Goal: Information Seeking & Learning: Learn about a topic

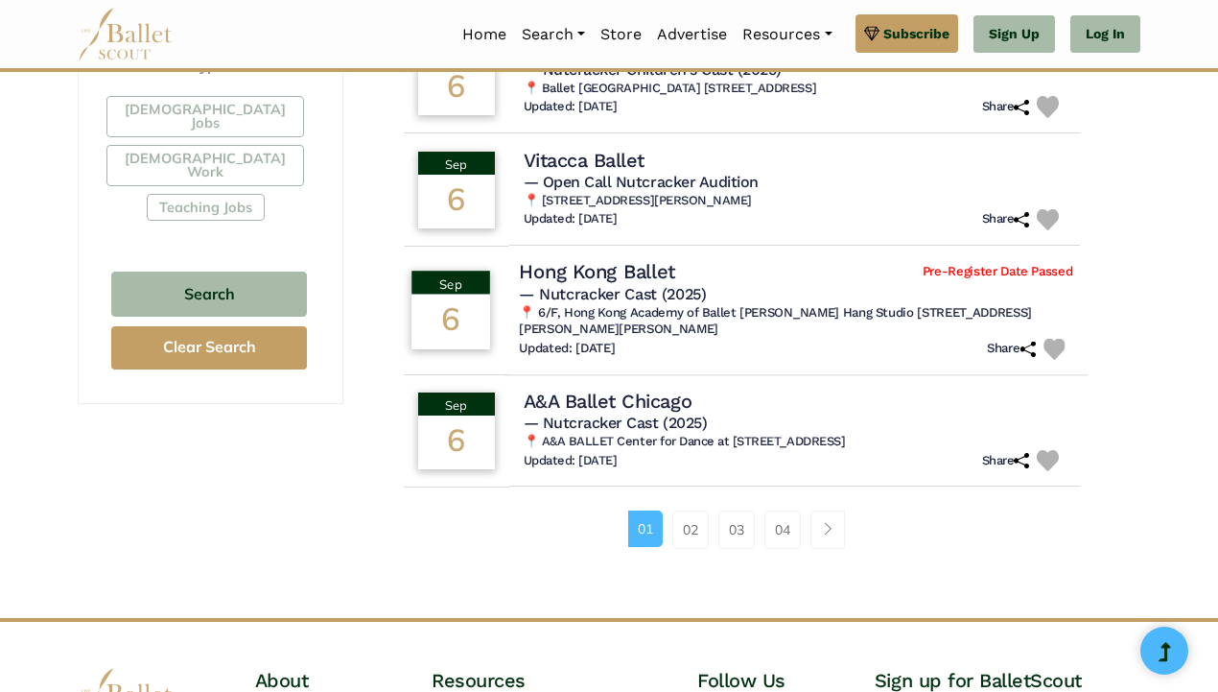
scroll to position [1187, 0]
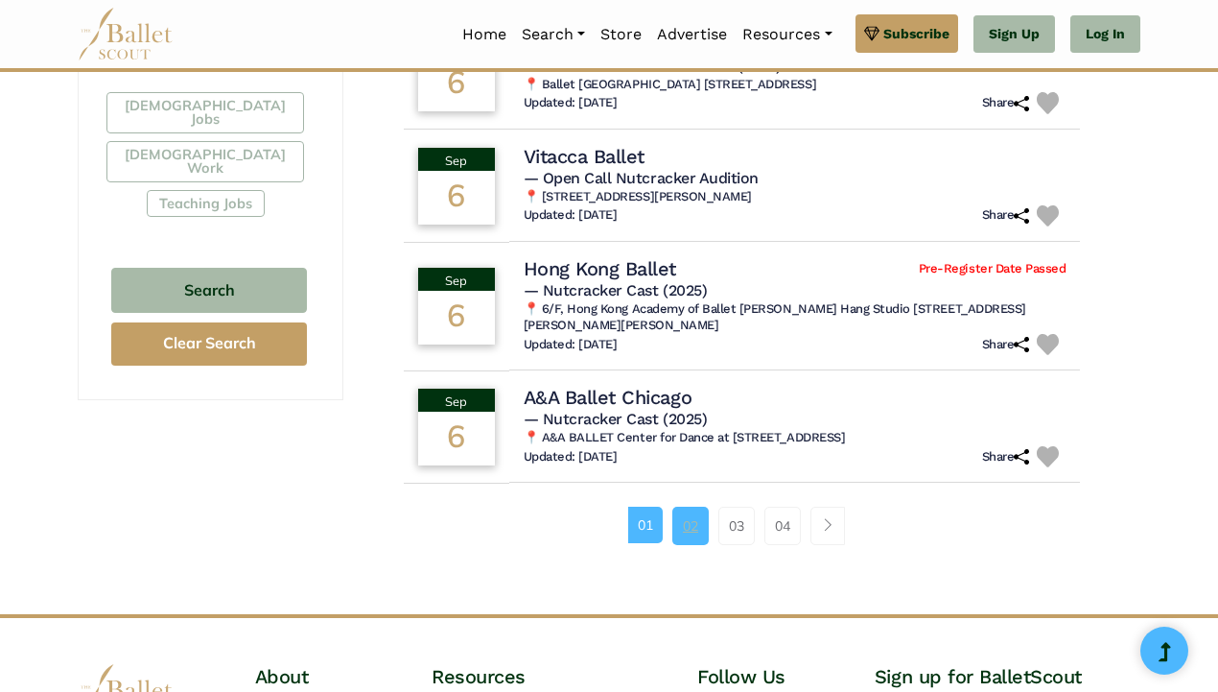
click at [698, 531] on link "02" at bounding box center [690, 525] width 36 height 38
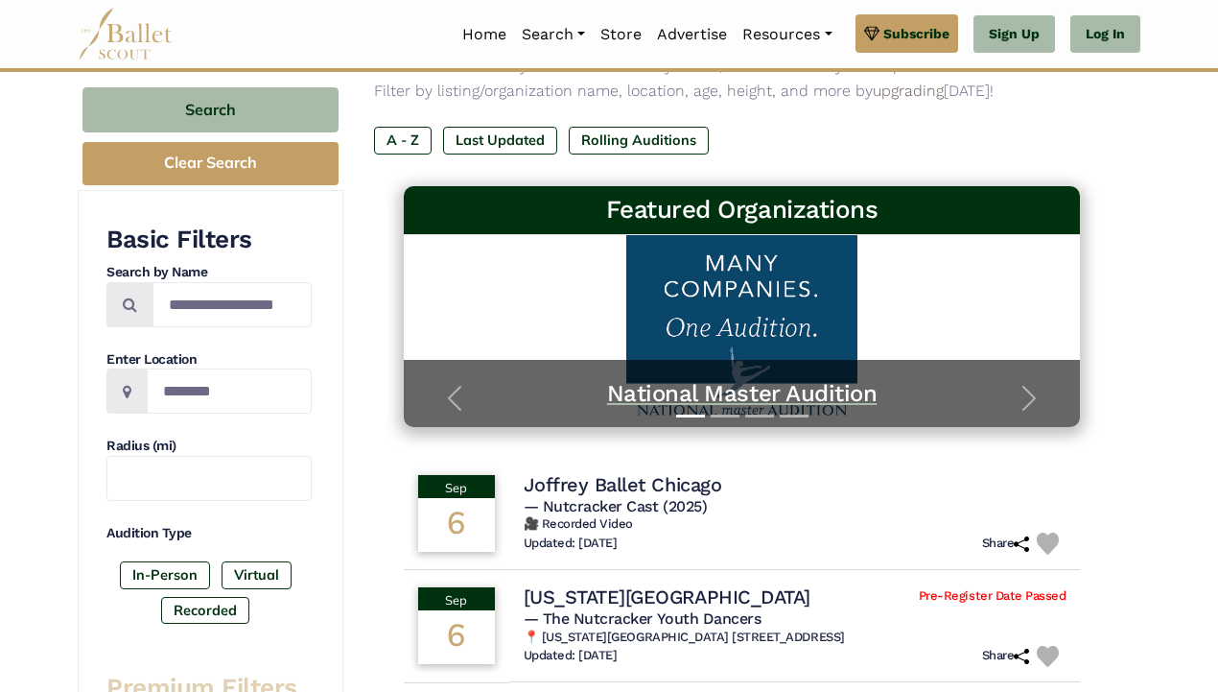
scroll to position [193, 0]
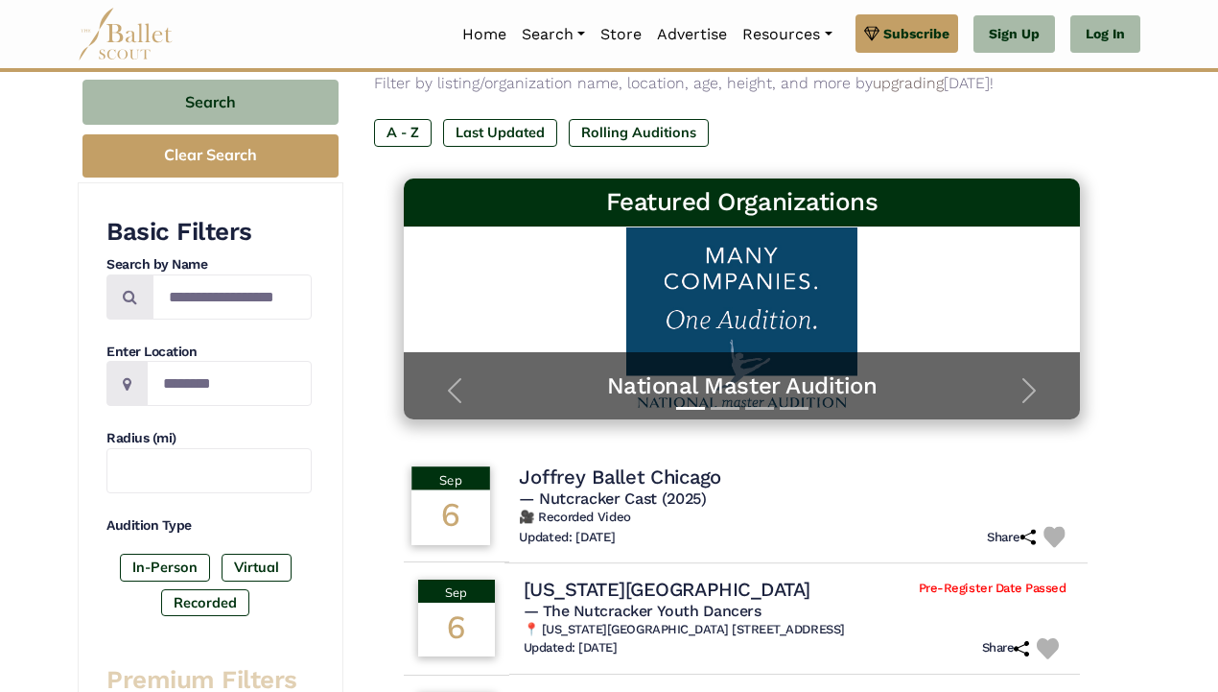
click at [642, 473] on h4 "Joffrey Ballet Chicago" at bounding box center [620, 476] width 202 height 26
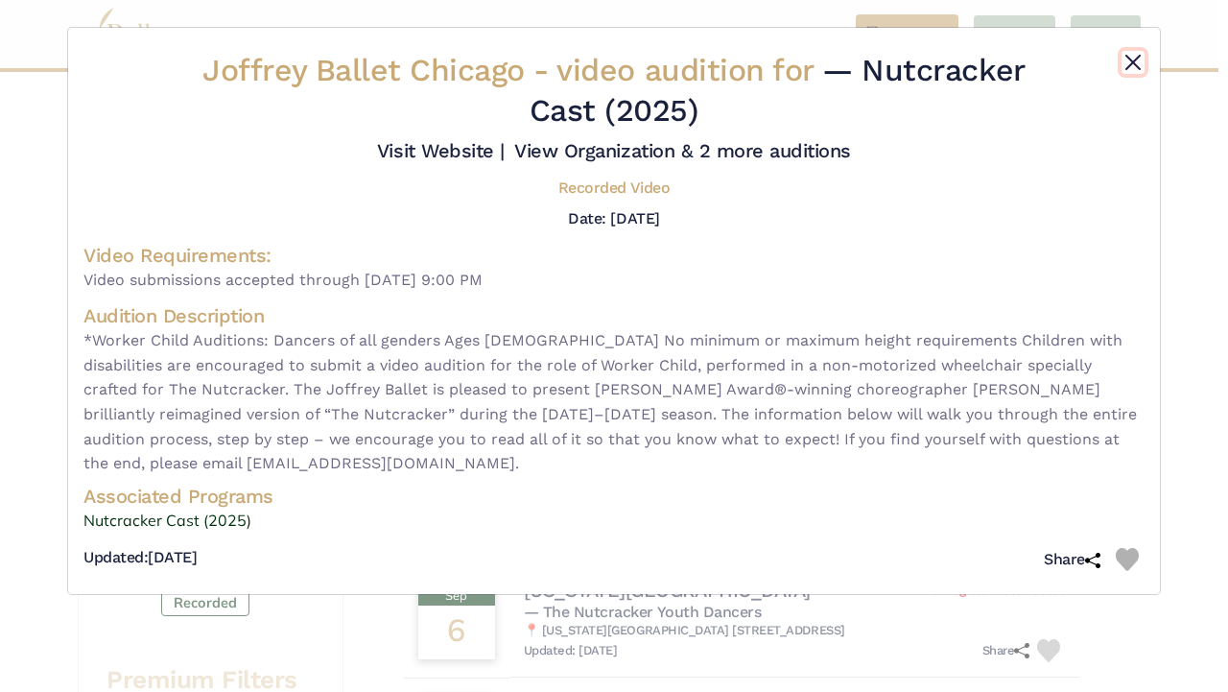
click at [1136, 56] on button "Close" at bounding box center [1132, 62] width 23 height 23
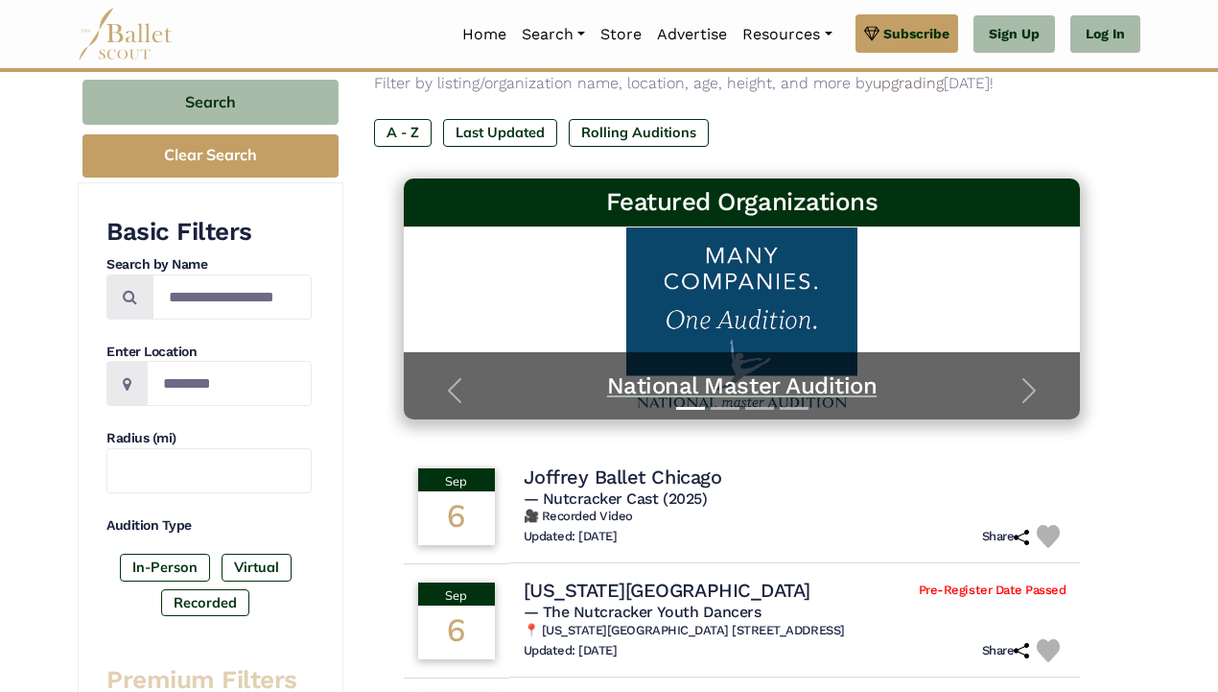
click at [833, 385] on h5 "National Master Audition" at bounding box center [742, 386] width 639 height 30
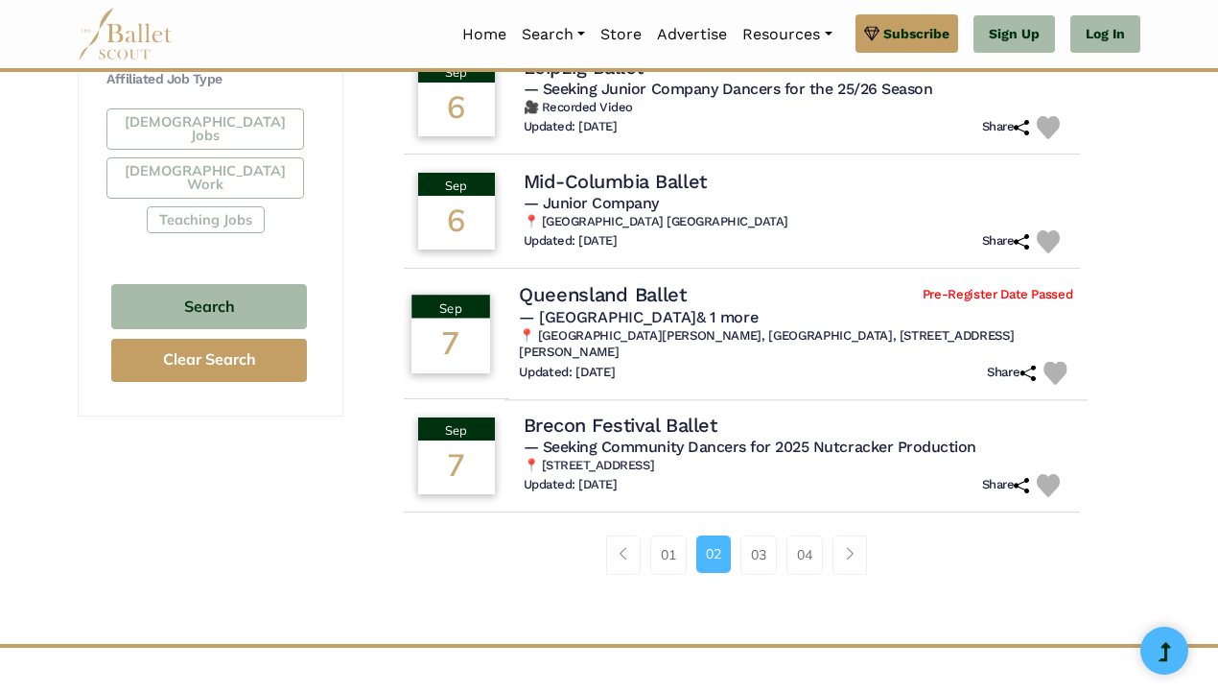
scroll to position [1197, 0]
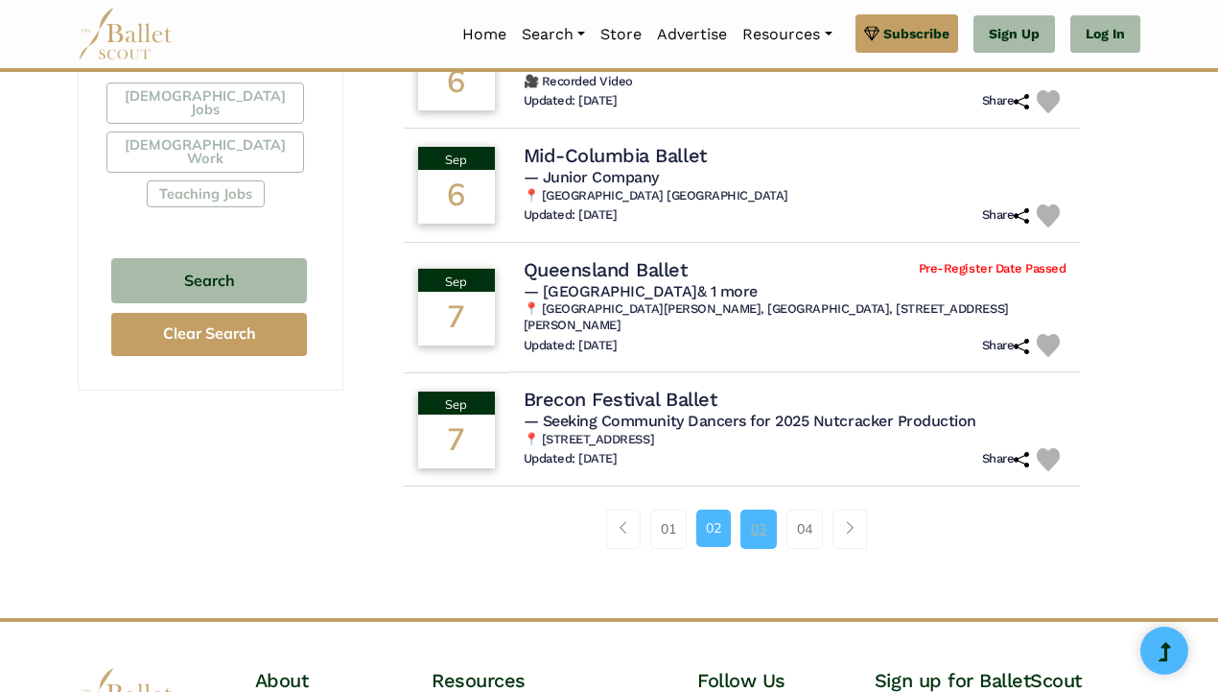
click at [755, 518] on link "03" at bounding box center [758, 528] width 36 height 38
click at [763, 520] on link "03" at bounding box center [758, 528] width 36 height 38
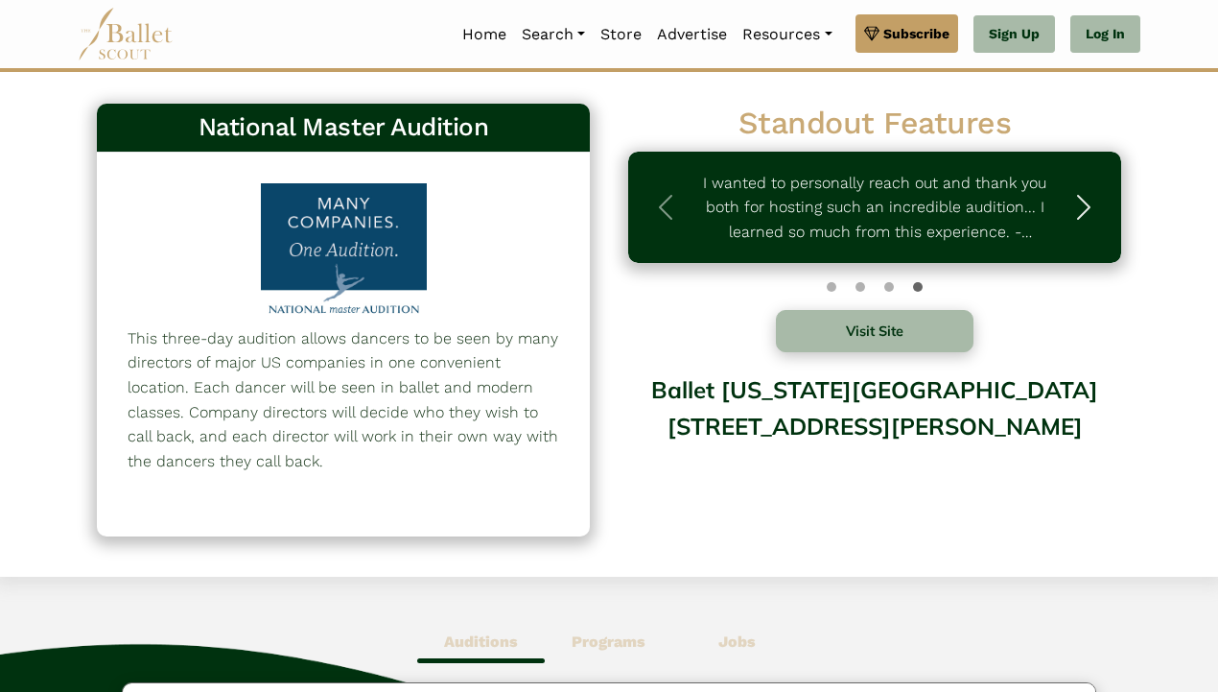
click at [1077, 210] on span "button" at bounding box center [1084, 207] width 31 height 31
click at [871, 335] on button "Visit Site" at bounding box center [875, 331] width 198 height 42
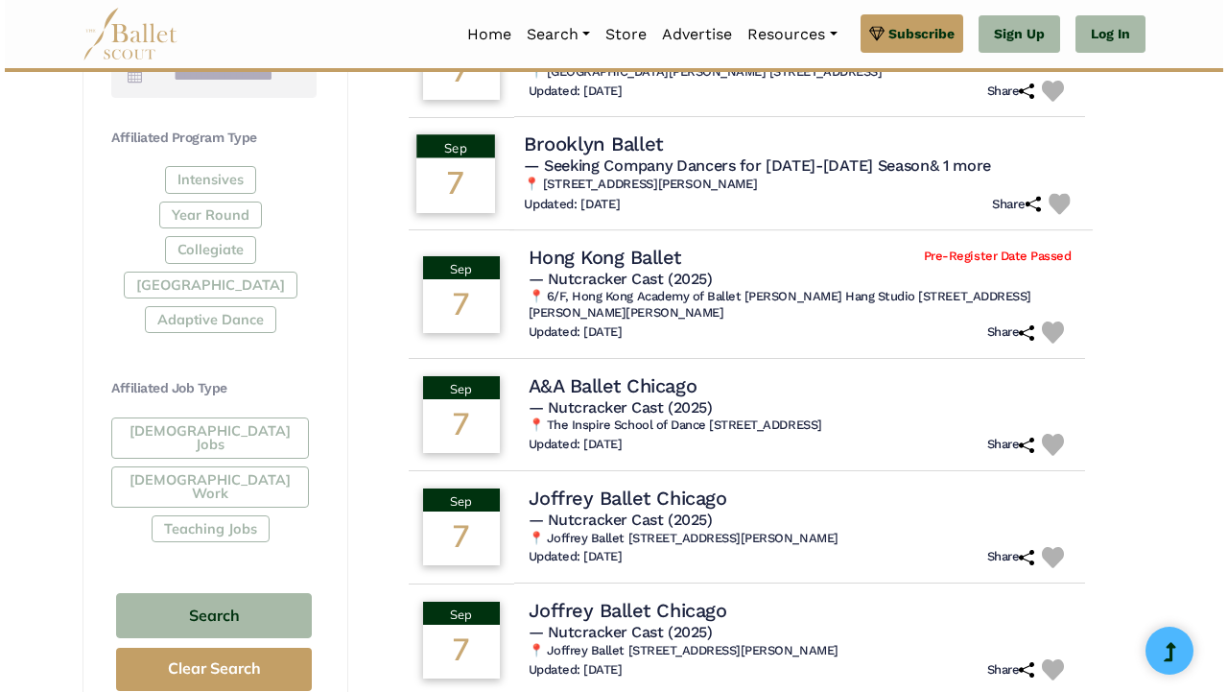
scroll to position [863, 0]
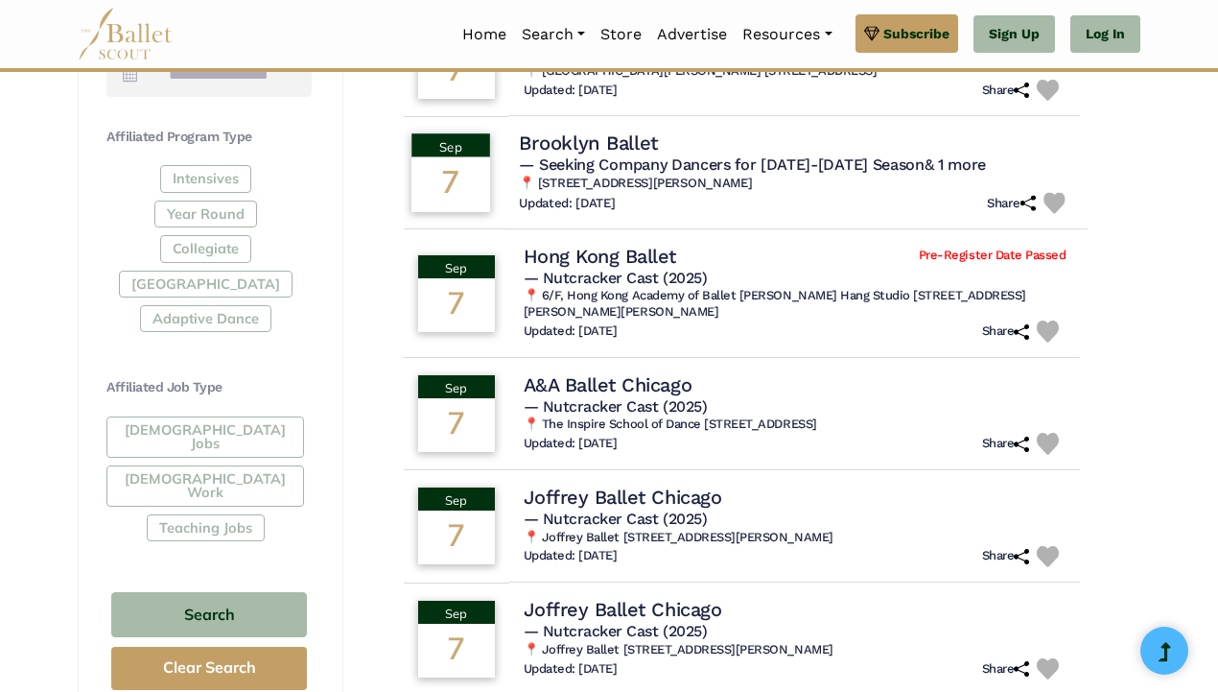
click at [606, 147] on h4 "Brooklyn Ballet" at bounding box center [588, 142] width 139 height 26
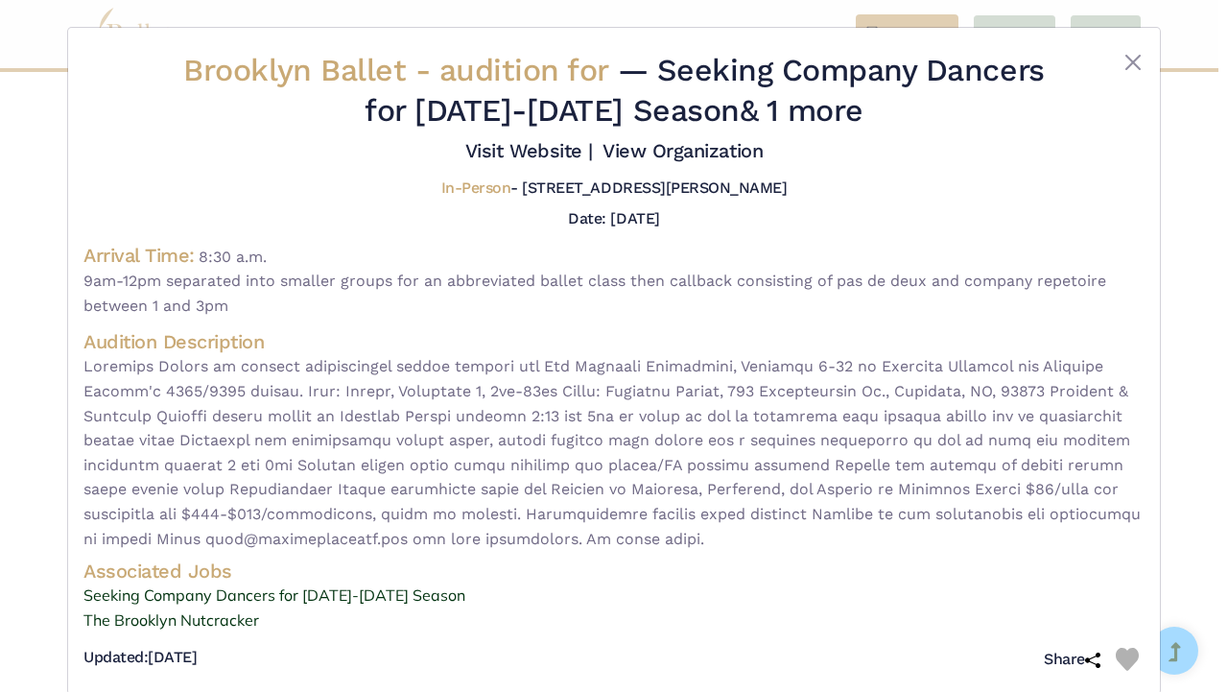
scroll to position [30, 0]
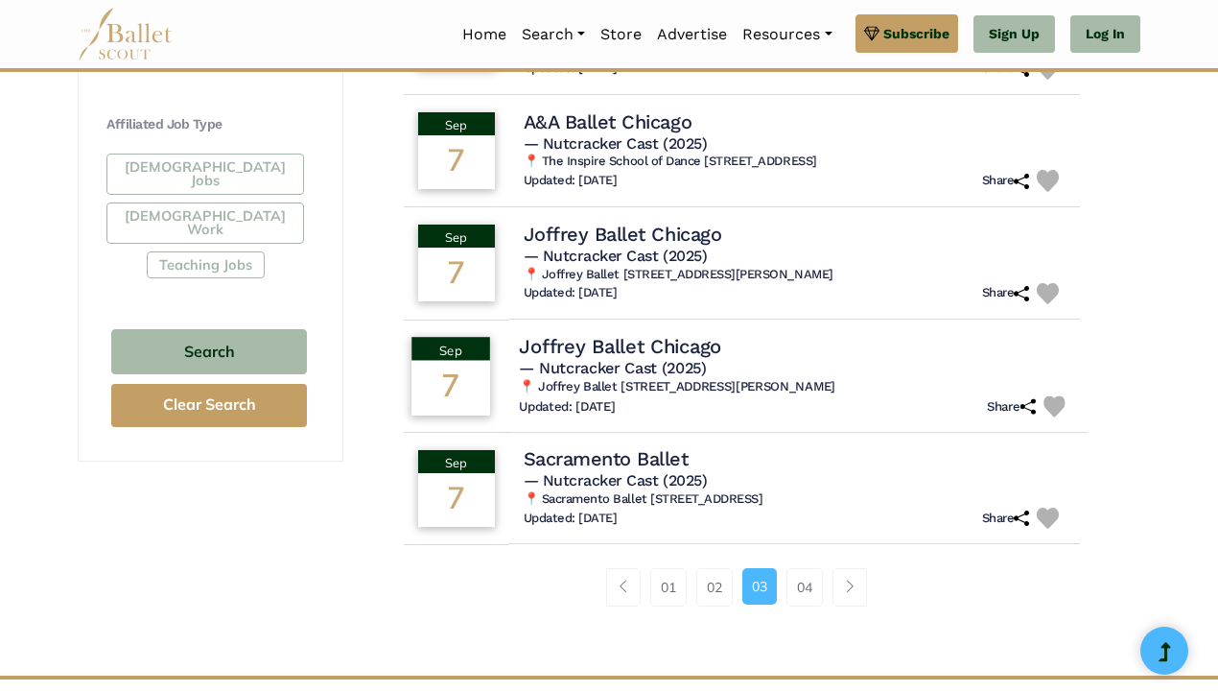
scroll to position [1133, 0]
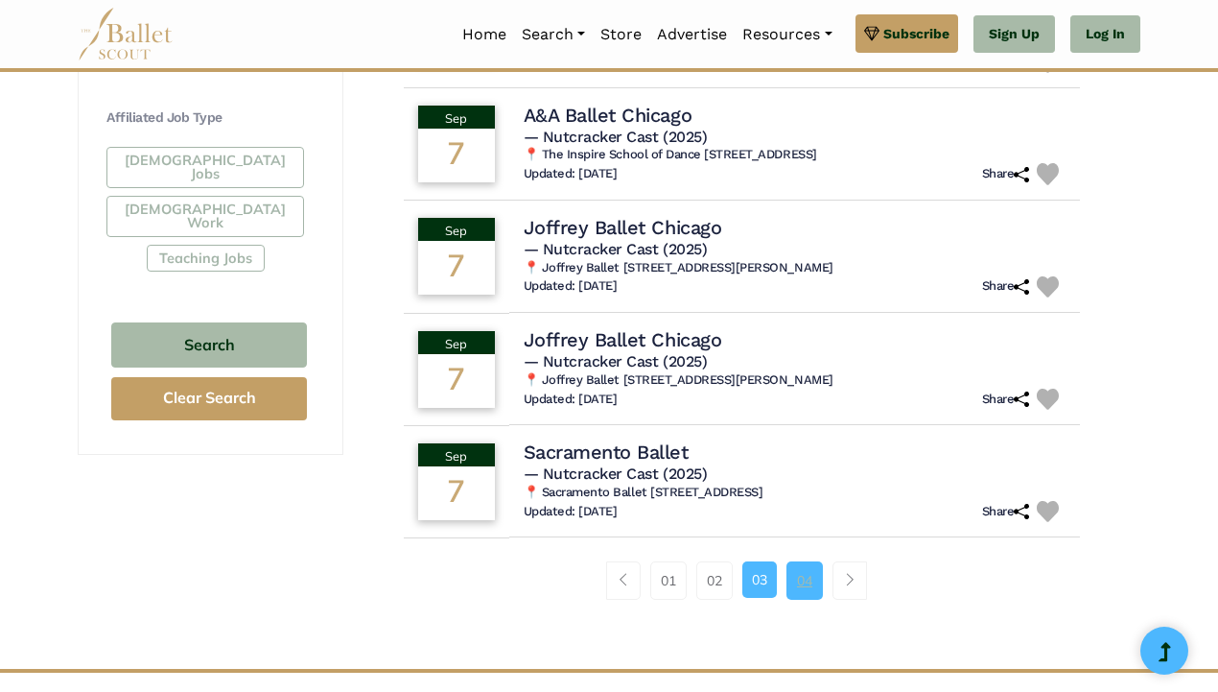
click at [810, 579] on link "04" at bounding box center [805, 580] width 36 height 38
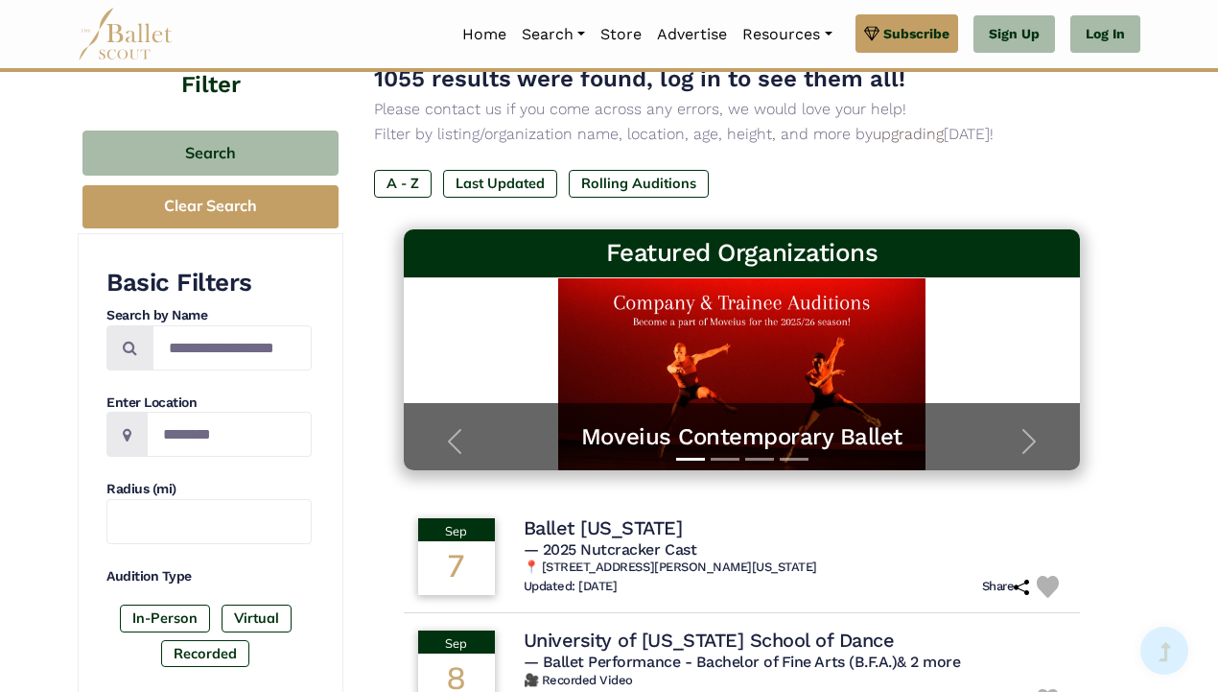
scroll to position [68, 0]
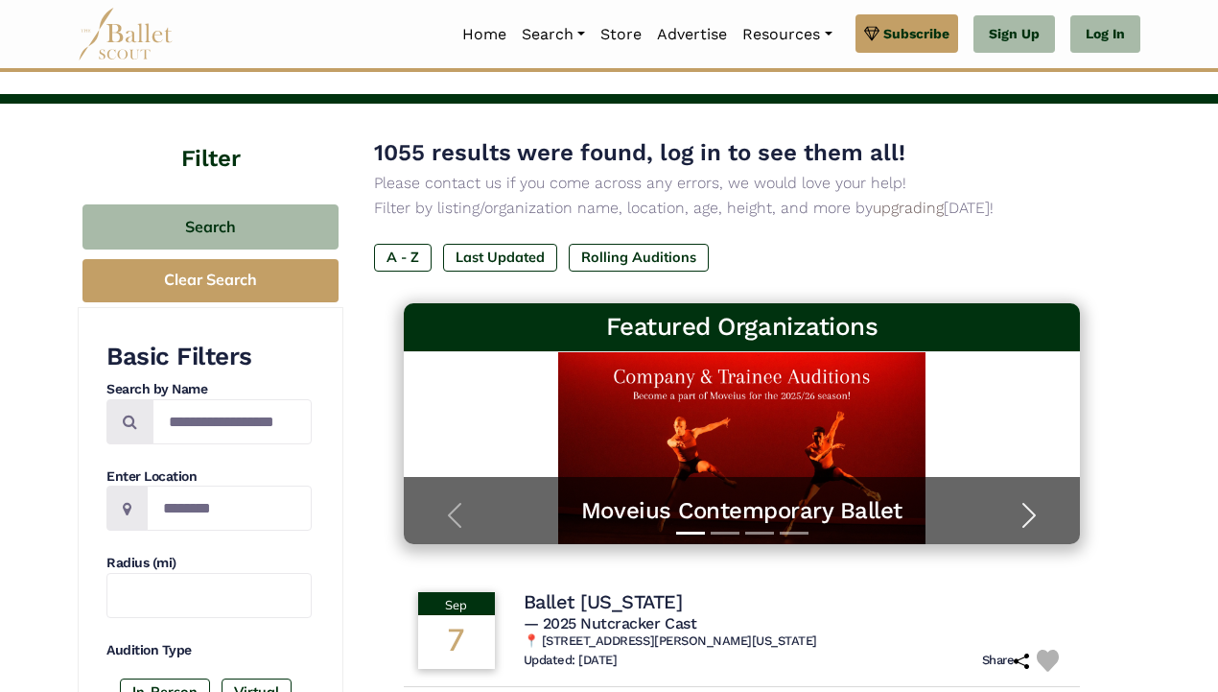
click at [1030, 514] on span "button" at bounding box center [1029, 515] width 31 height 31
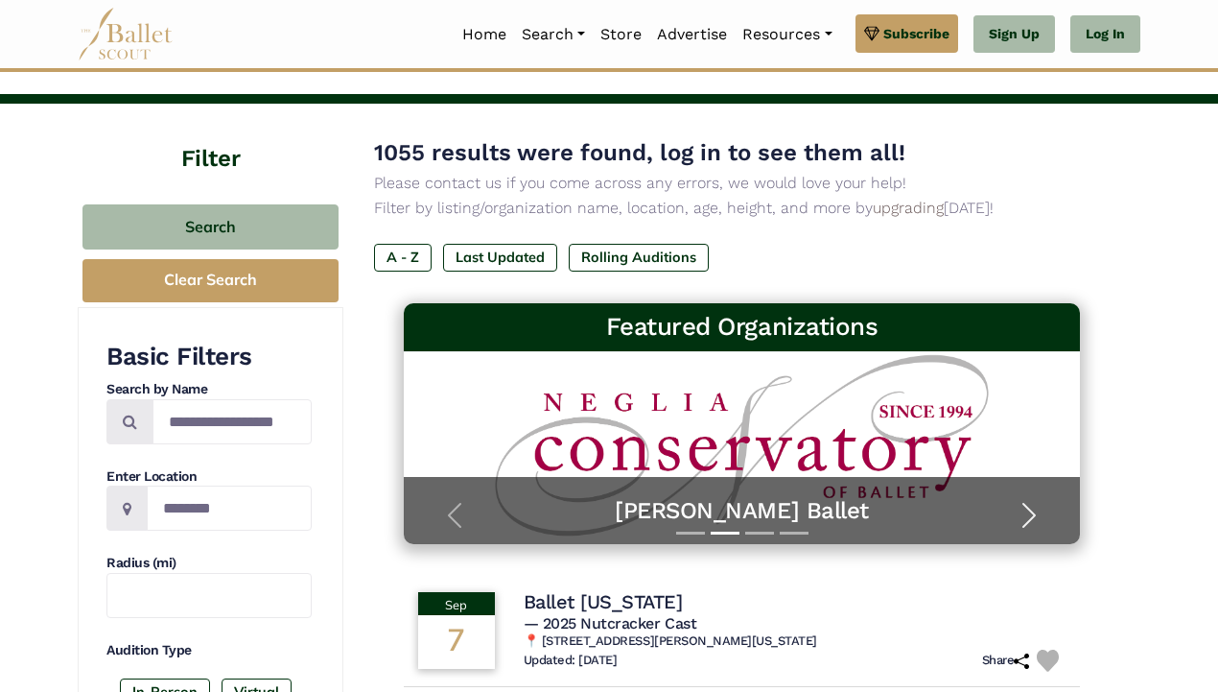
click at [1024, 509] on span "button" at bounding box center [1029, 515] width 31 height 31
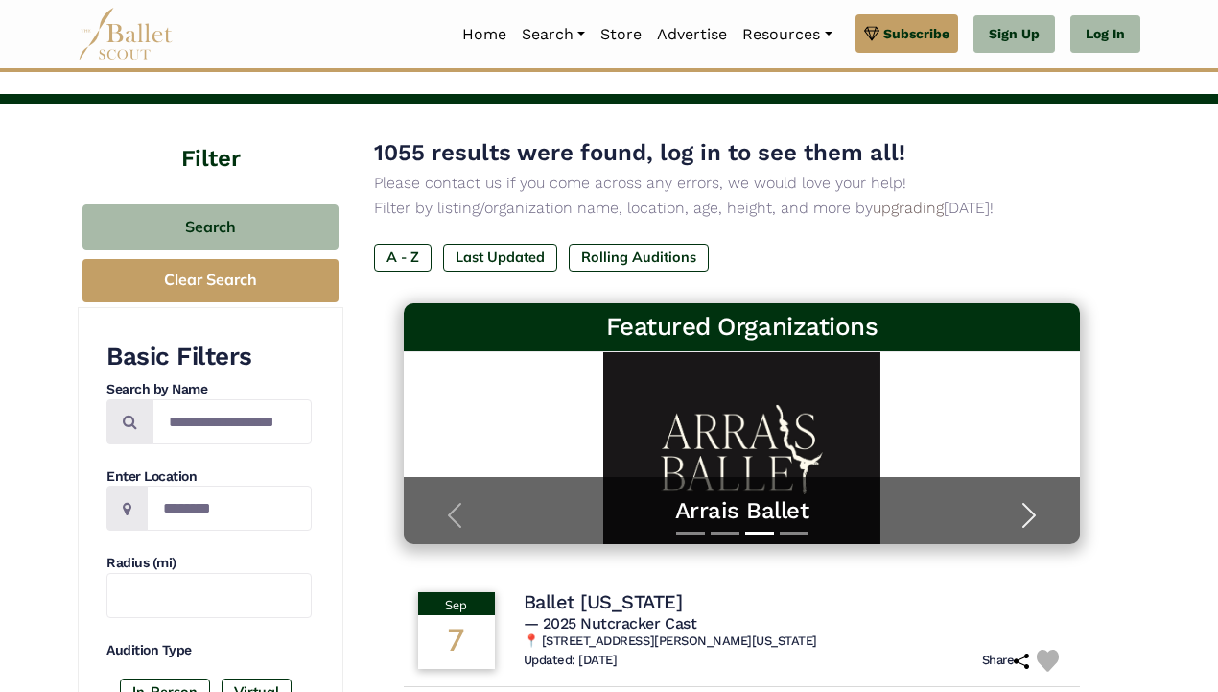
click at [1022, 512] on span "button" at bounding box center [1029, 515] width 31 height 31
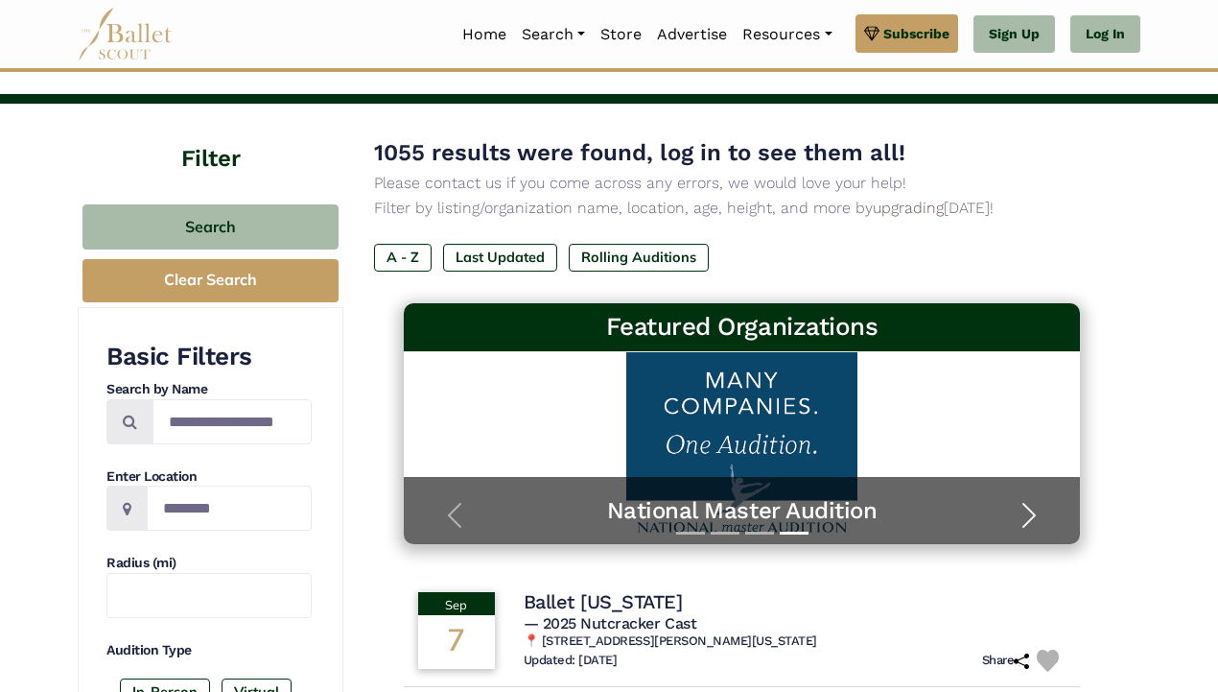
click at [1018, 515] on span "button" at bounding box center [1029, 515] width 31 height 31
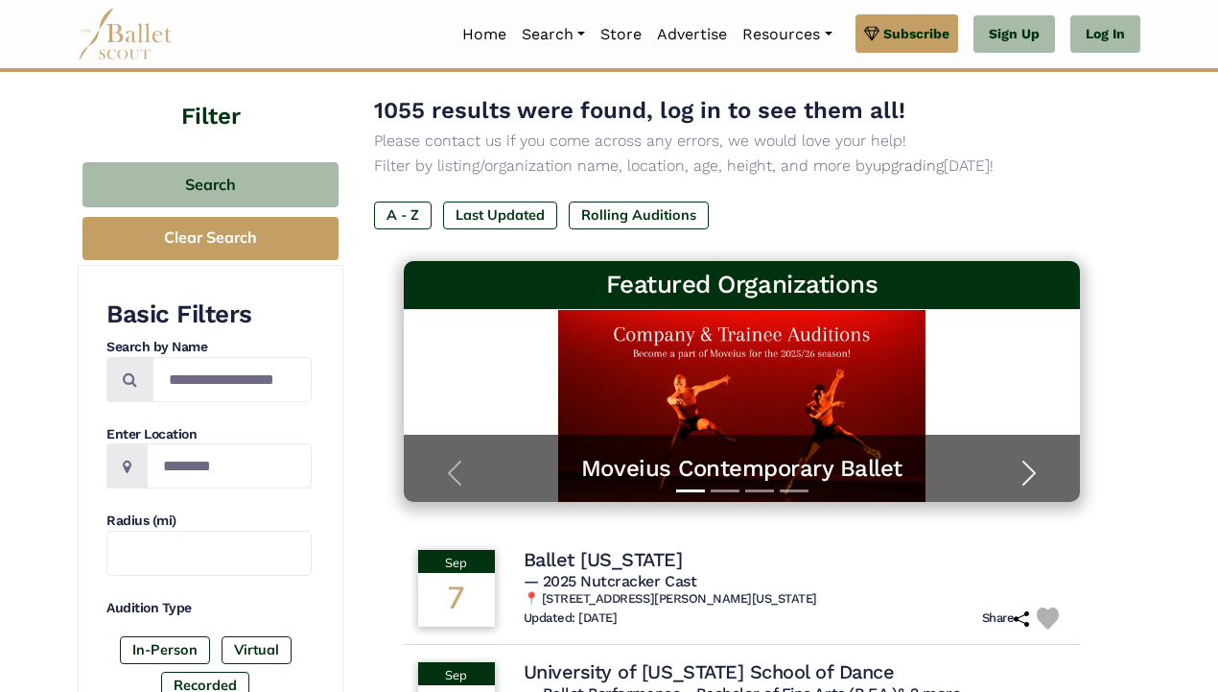
scroll to position [114, 0]
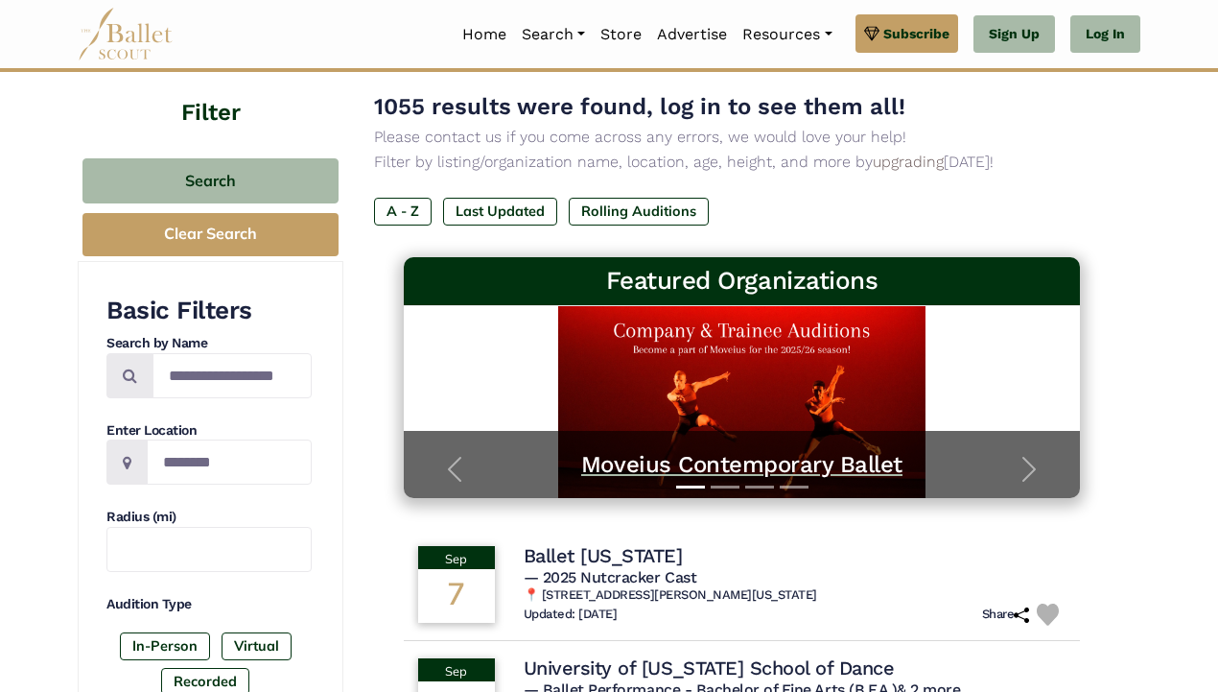
click at [737, 466] on h5 "Moveius Contemporary Ballet" at bounding box center [742, 465] width 639 height 30
click at [1038, 463] on span "button" at bounding box center [1029, 469] width 31 height 31
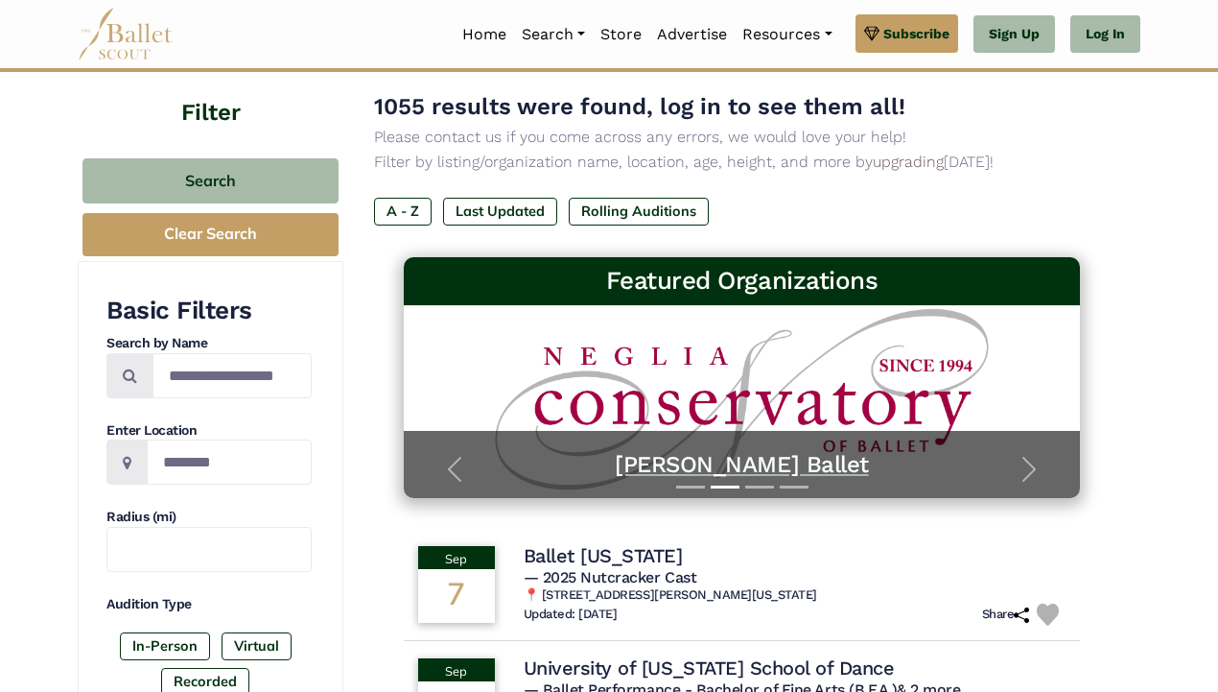
click at [754, 460] on h5 "[PERSON_NAME] Ballet" at bounding box center [742, 465] width 639 height 30
click at [1028, 461] on span "button" at bounding box center [1029, 469] width 31 height 31
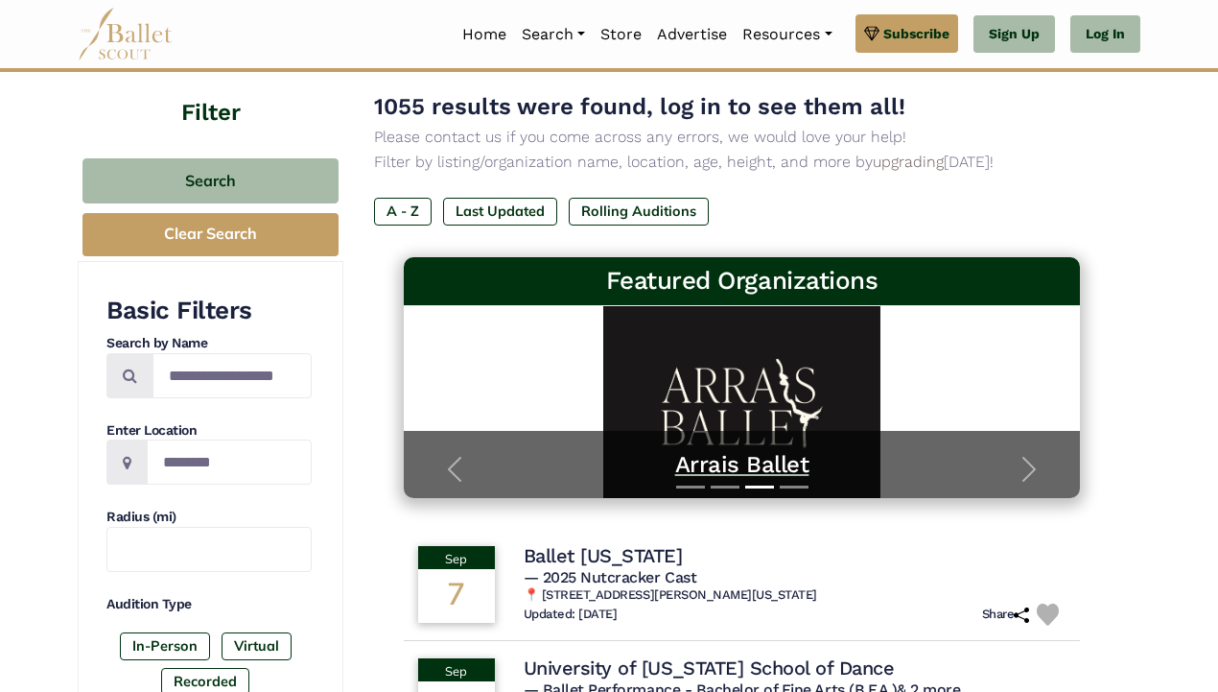
click at [745, 463] on h5 "Arrais Ballet" at bounding box center [742, 465] width 639 height 30
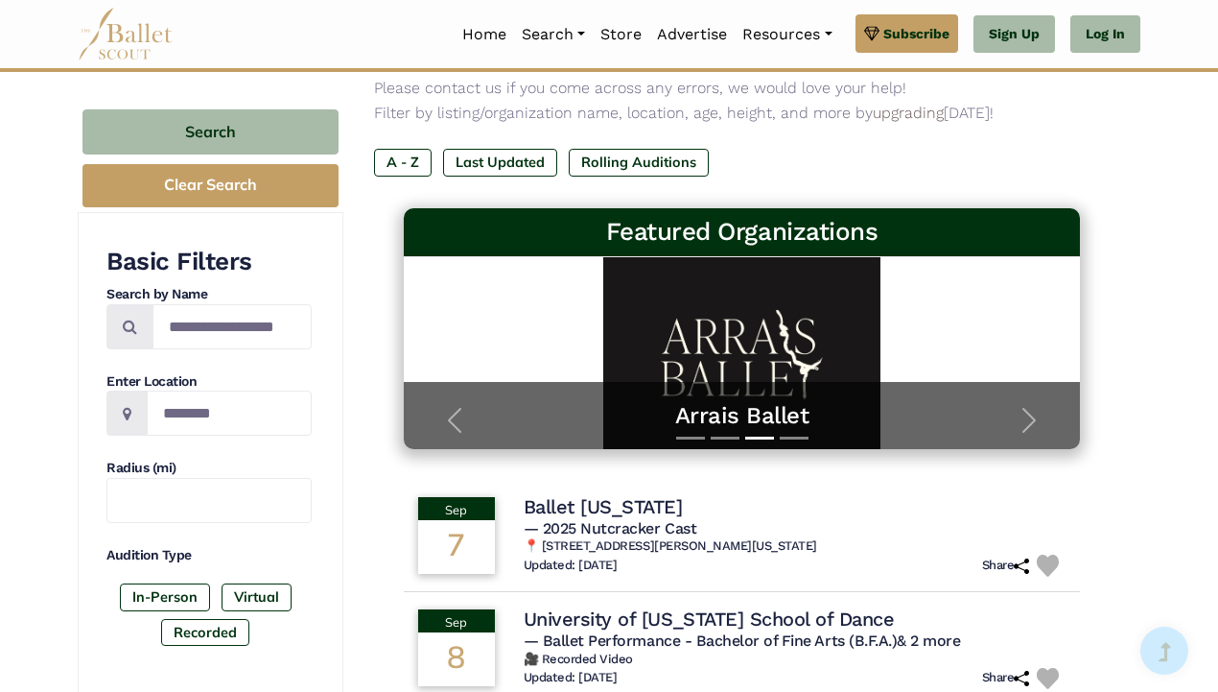
scroll to position [0, 0]
